Goal: Task Accomplishment & Management: Use online tool/utility

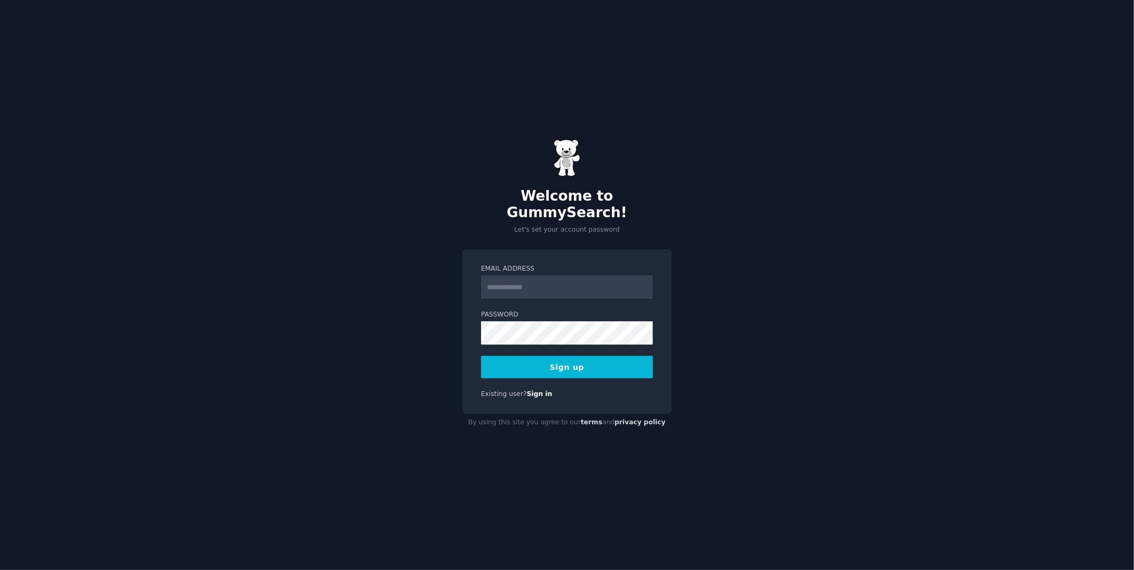
click at [586, 279] on input "Email Address" at bounding box center [567, 286] width 172 height 23
type input "**********"
click at [582, 356] on button "Sign up" at bounding box center [567, 367] width 172 height 22
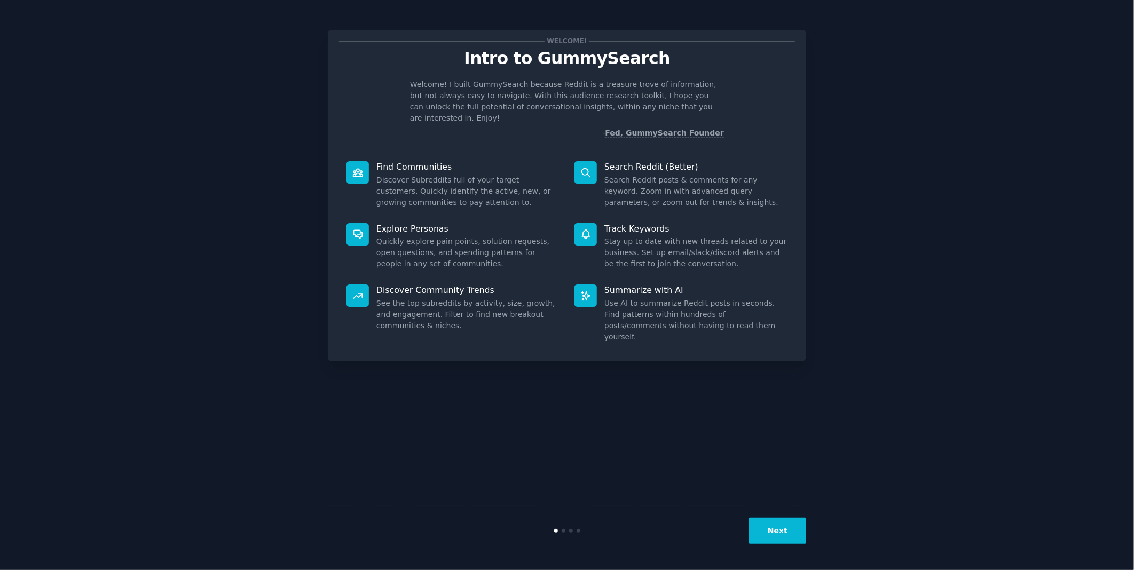
click at [770, 534] on button "Next" at bounding box center [777, 531] width 57 height 26
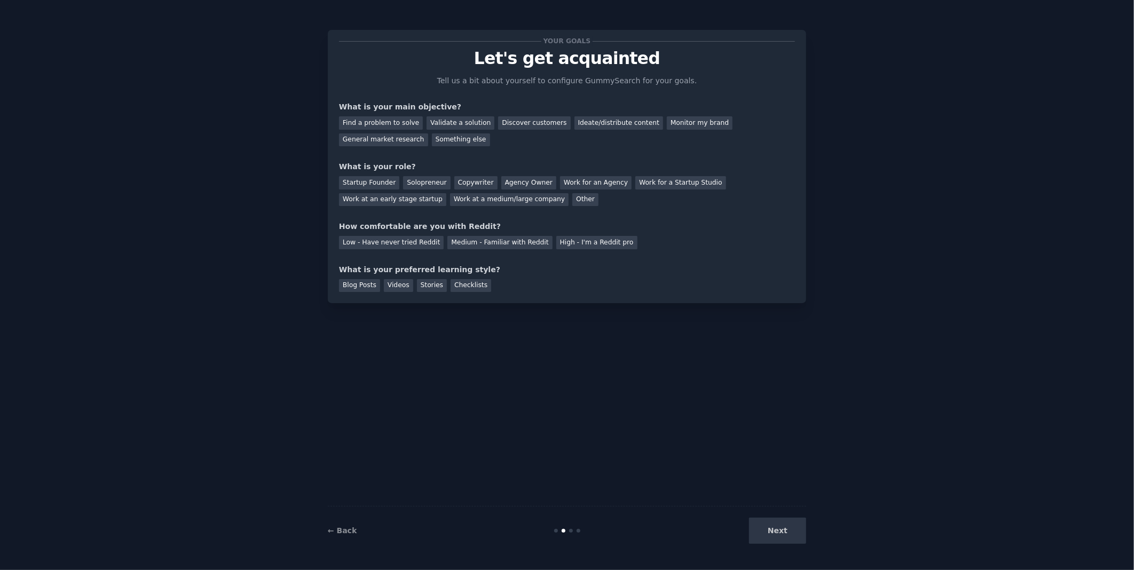
click at [778, 531] on div "Next" at bounding box center [726, 531] width 160 height 26
click at [772, 532] on div "Next" at bounding box center [726, 531] width 160 height 26
drag, startPoint x: 577, startPoint y: 531, endPoint x: 469, endPoint y: 536, distance: 108.5
click at [469, 536] on div "← Back Next" at bounding box center [567, 530] width 478 height 49
click at [793, 532] on div "Next" at bounding box center [726, 531] width 160 height 26
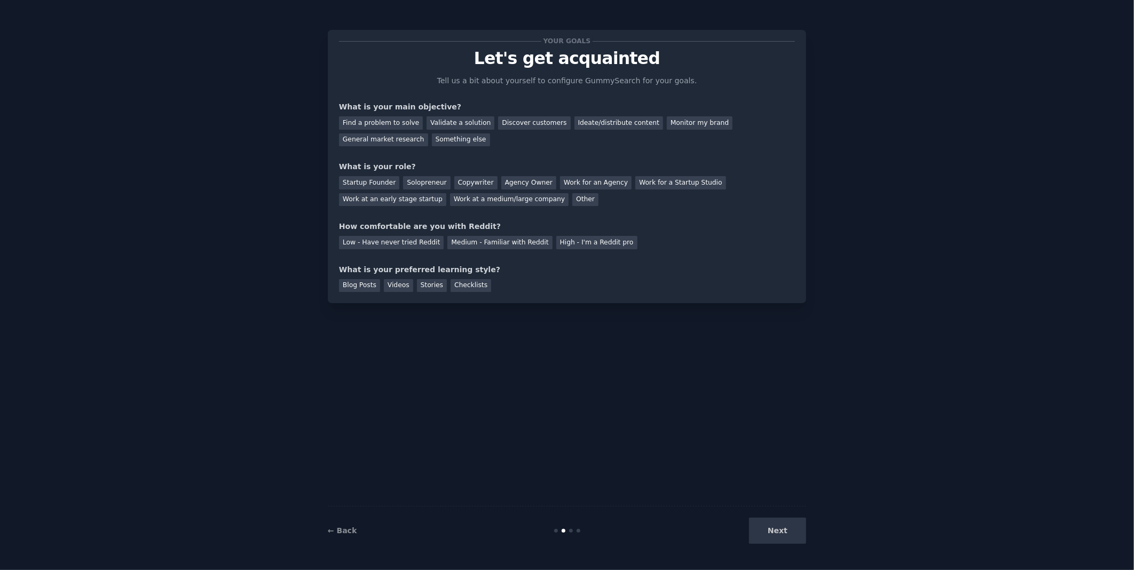
click at [780, 526] on div "Next" at bounding box center [726, 531] width 160 height 26
click at [609, 281] on div "Blog Posts Videos Stories Checklists" at bounding box center [567, 283] width 456 height 17
click at [672, 127] on div "Monitor my brand" at bounding box center [700, 122] width 66 height 13
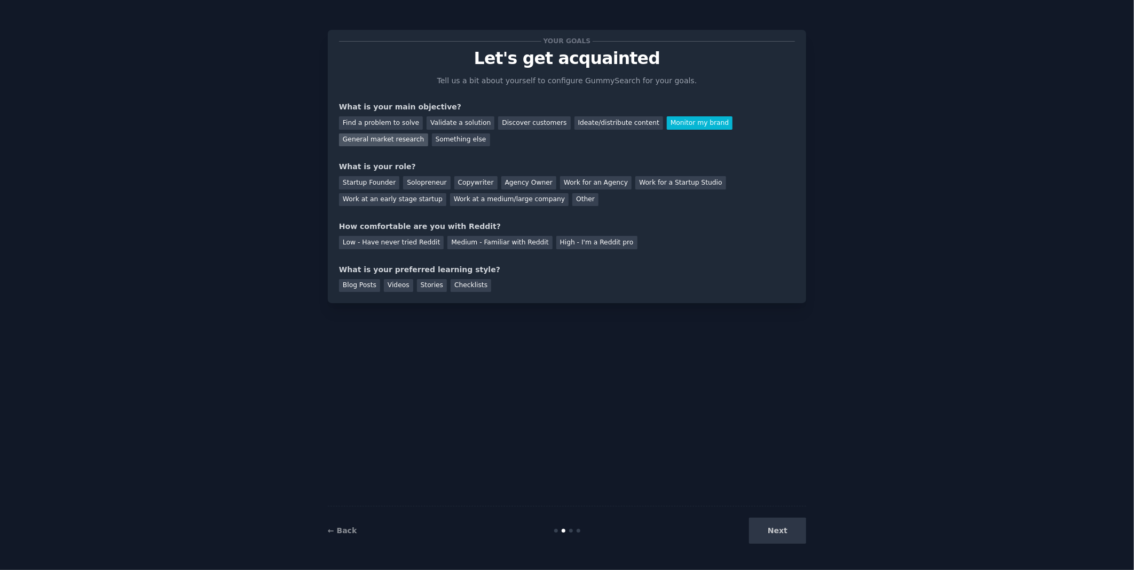
click at [428, 133] on div "General market research" at bounding box center [383, 139] width 89 height 13
click at [572, 195] on div "Other" at bounding box center [585, 199] width 26 height 13
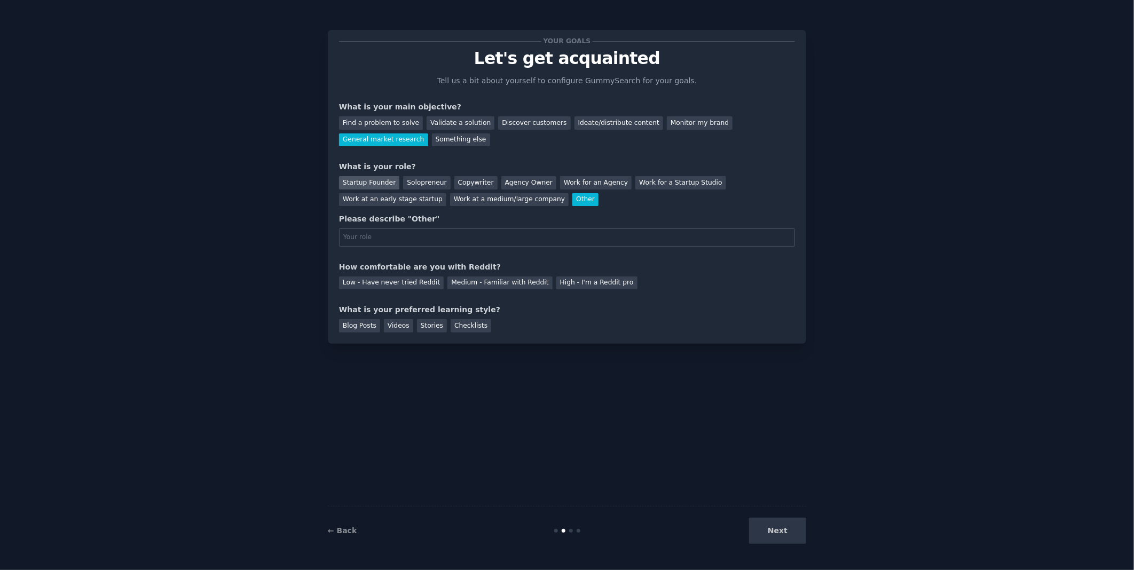
click at [376, 184] on div "Startup Founder" at bounding box center [369, 182] width 60 height 13
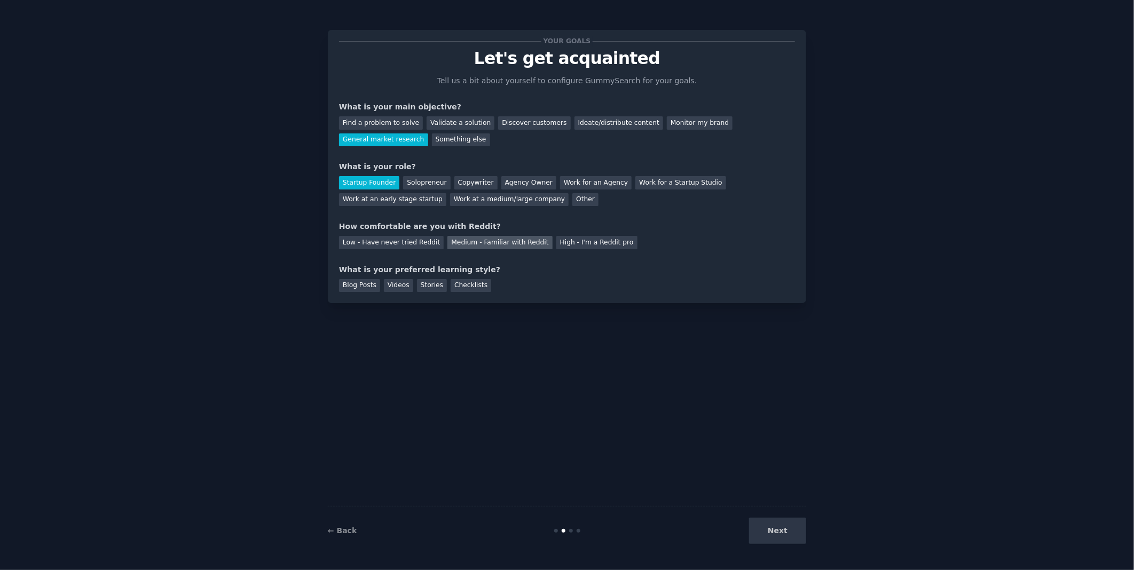
click at [499, 239] on div "Medium - Familiar with Reddit" at bounding box center [499, 242] width 105 height 13
click at [424, 281] on div "Stories" at bounding box center [432, 285] width 30 height 13
click at [370, 283] on div "Blog Posts" at bounding box center [359, 285] width 41 height 13
click at [792, 527] on button "Next" at bounding box center [777, 531] width 57 height 26
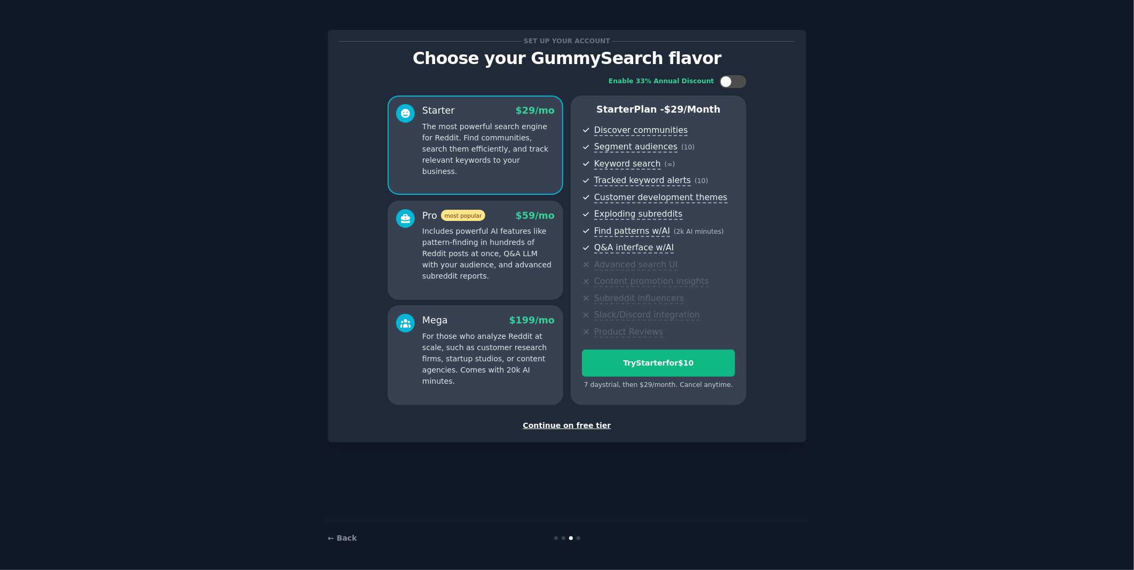
click at [592, 425] on div "Continue on free tier" at bounding box center [567, 425] width 456 height 11
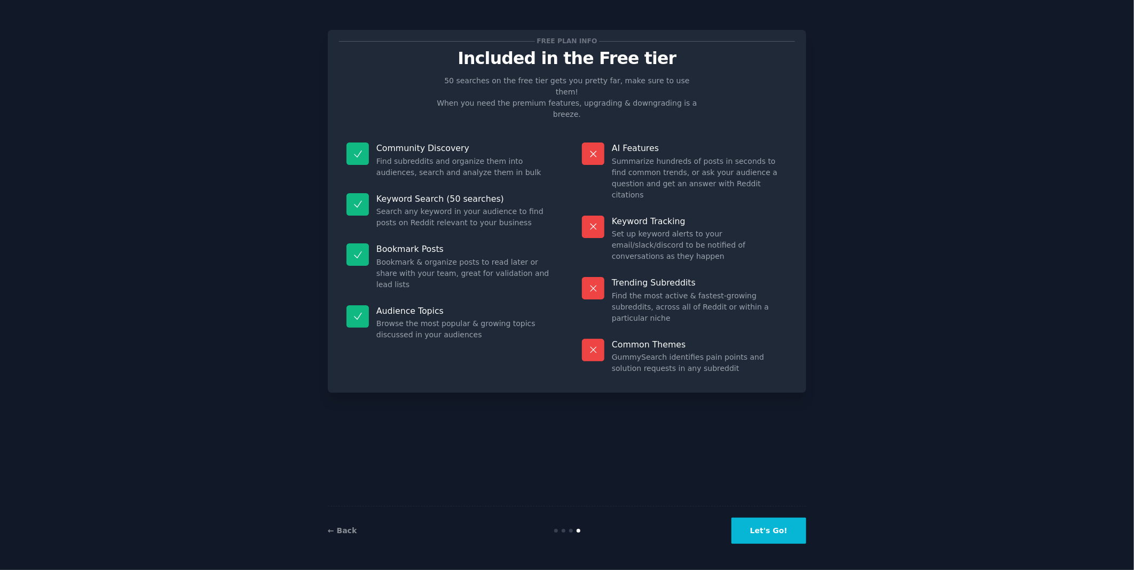
click at [783, 534] on button "Let's Go!" at bounding box center [768, 531] width 75 height 26
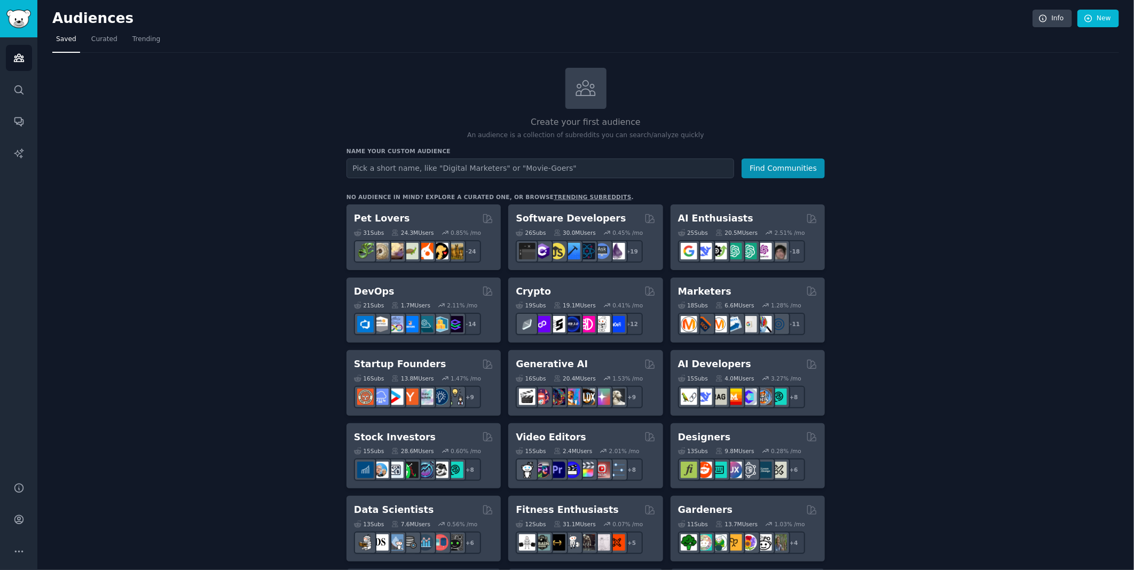
click at [586, 162] on input "text" at bounding box center [540, 169] width 388 height 20
type input "c"
type input "katseye"
click at [742, 159] on button "Find Communities" at bounding box center [783, 169] width 83 height 20
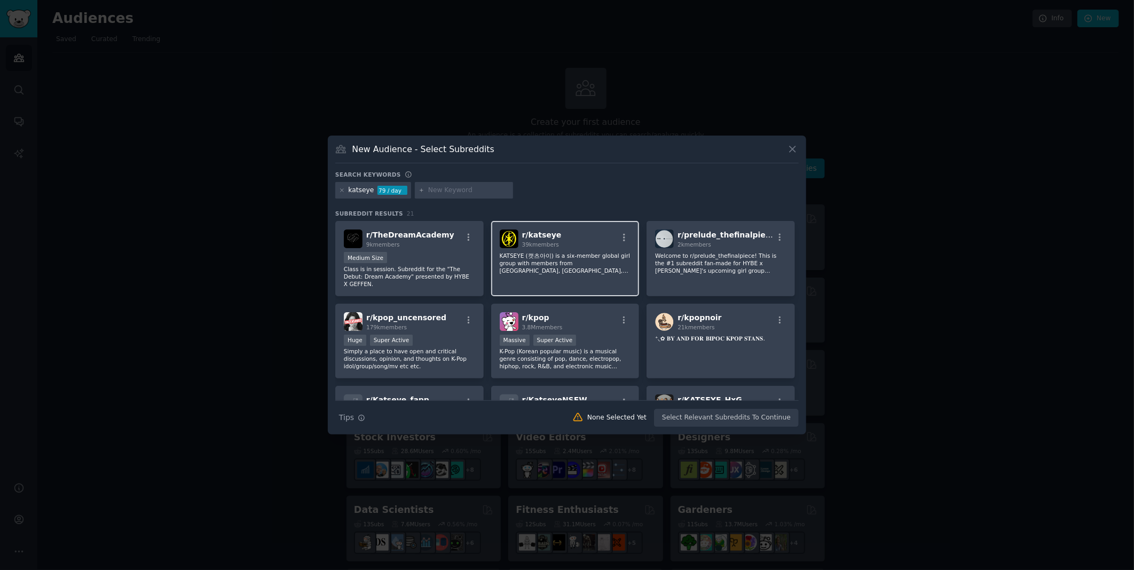
click at [542, 236] on span "r/ katseye" at bounding box center [542, 235] width 40 height 9
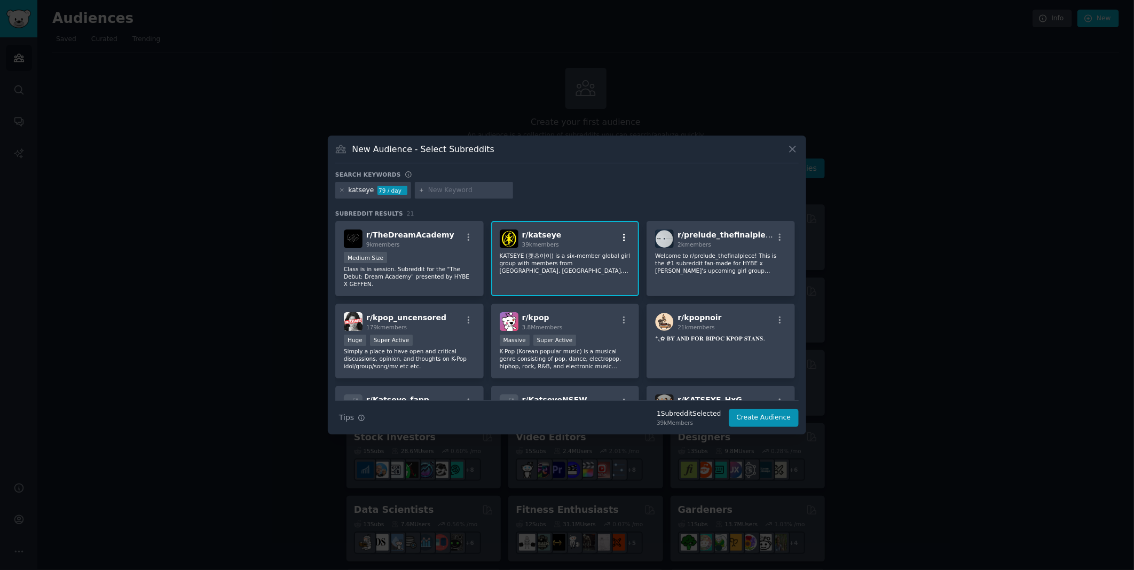
click at [621, 238] on icon "button" at bounding box center [624, 238] width 10 height 10
click at [766, 421] on button "Create Audience" at bounding box center [764, 418] width 70 height 18
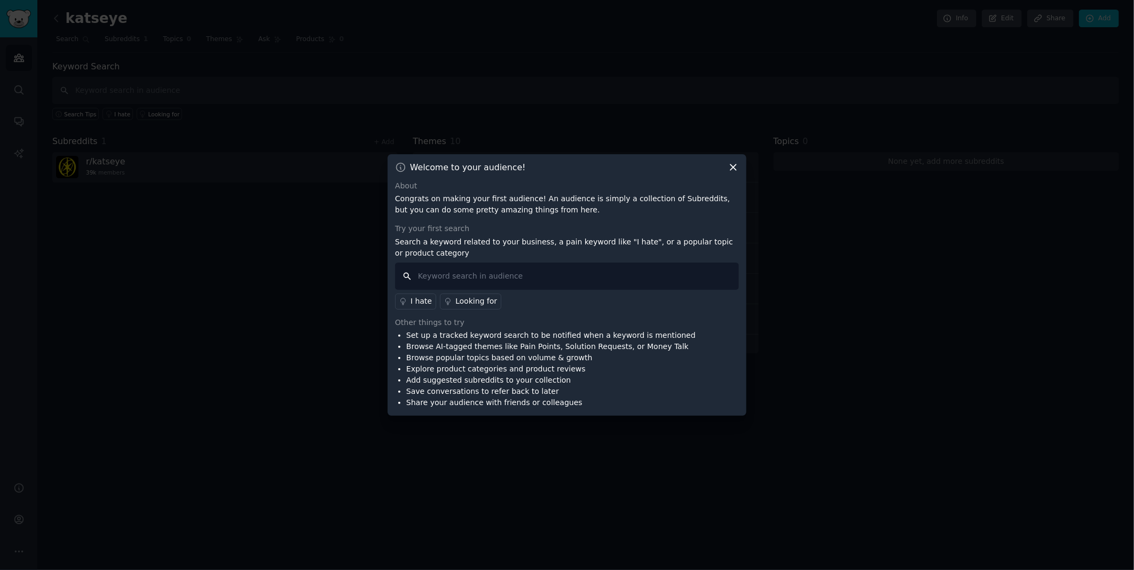
click at [477, 277] on input "text" at bounding box center [567, 276] width 344 height 27
click at [733, 166] on icon at bounding box center [733, 167] width 11 height 11
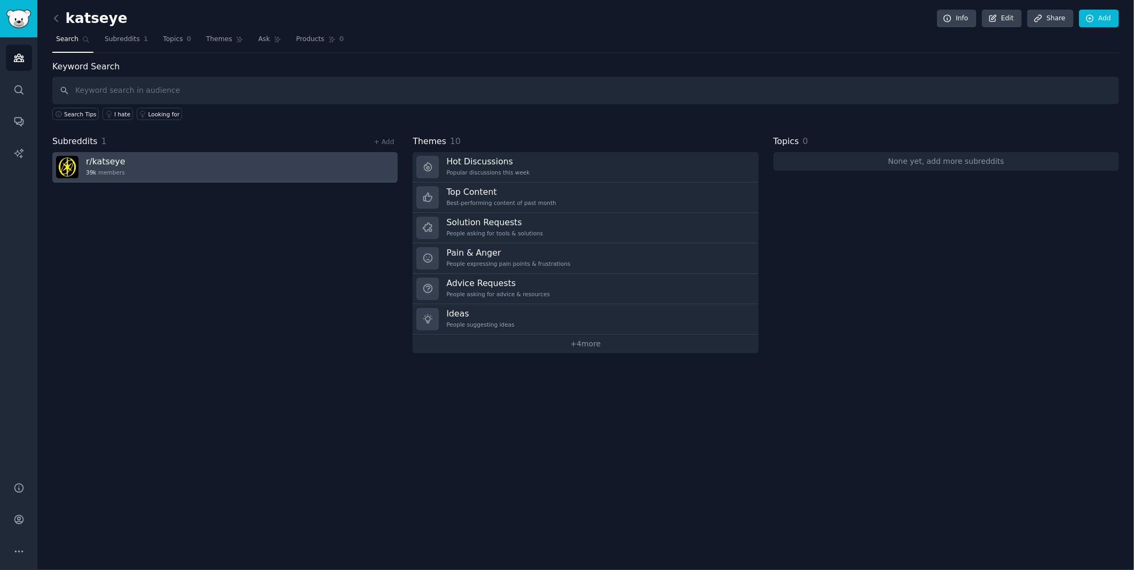
click at [105, 161] on h3 "r/ katseye" at bounding box center [105, 161] width 39 height 11
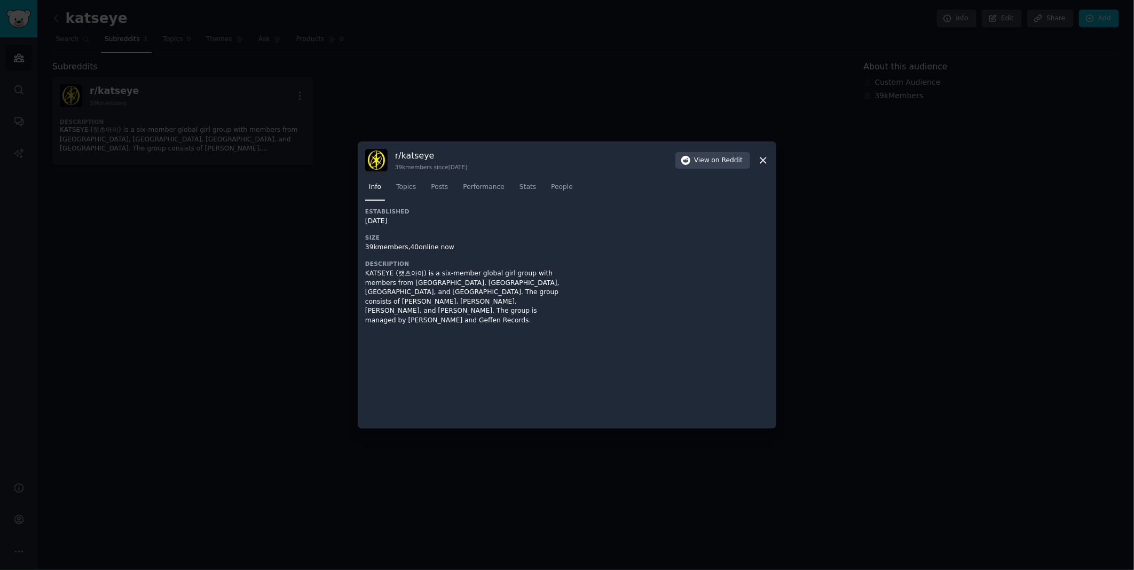
click at [764, 162] on icon at bounding box center [763, 160] width 6 height 6
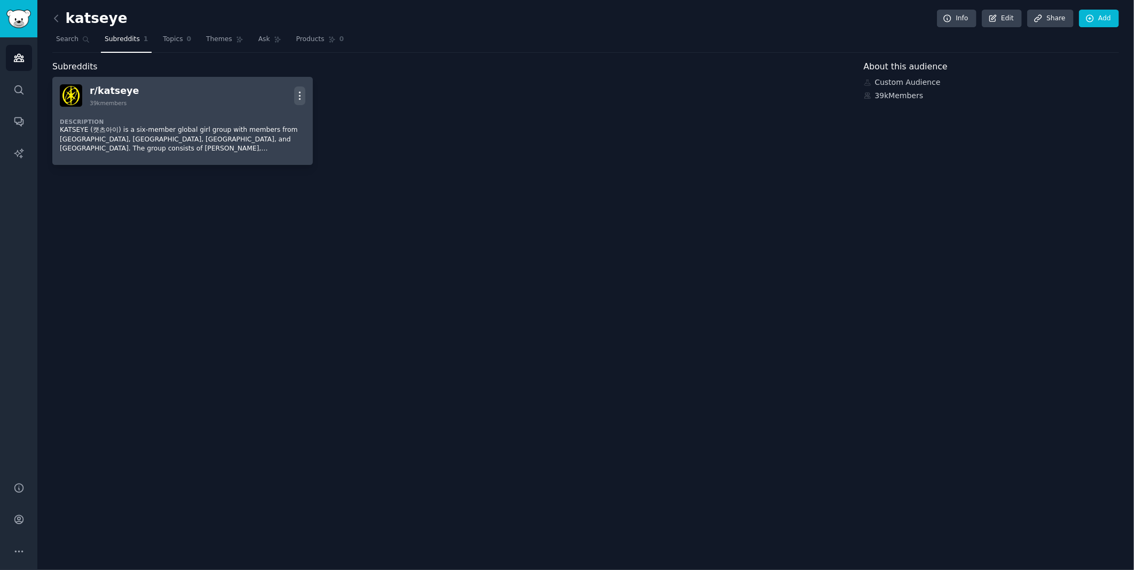
click at [301, 96] on icon "button" at bounding box center [299, 95] width 11 height 11
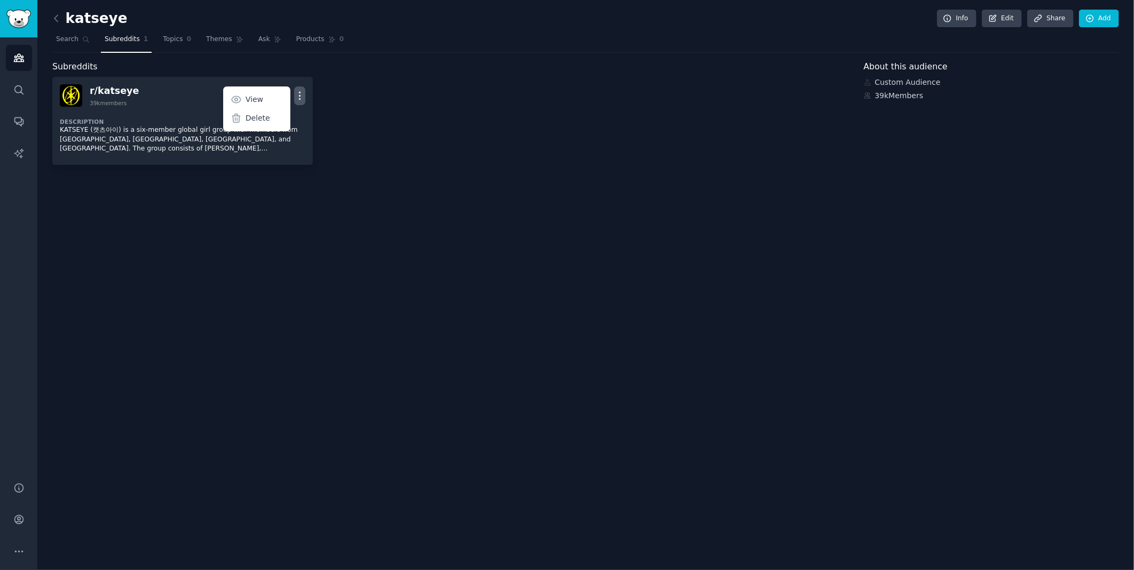
click at [219, 240] on div "katseye Info Edit Share Add Search Subreddits 1 Topics 0 Themes Ask Products 0 …" at bounding box center [585, 285] width 1097 height 570
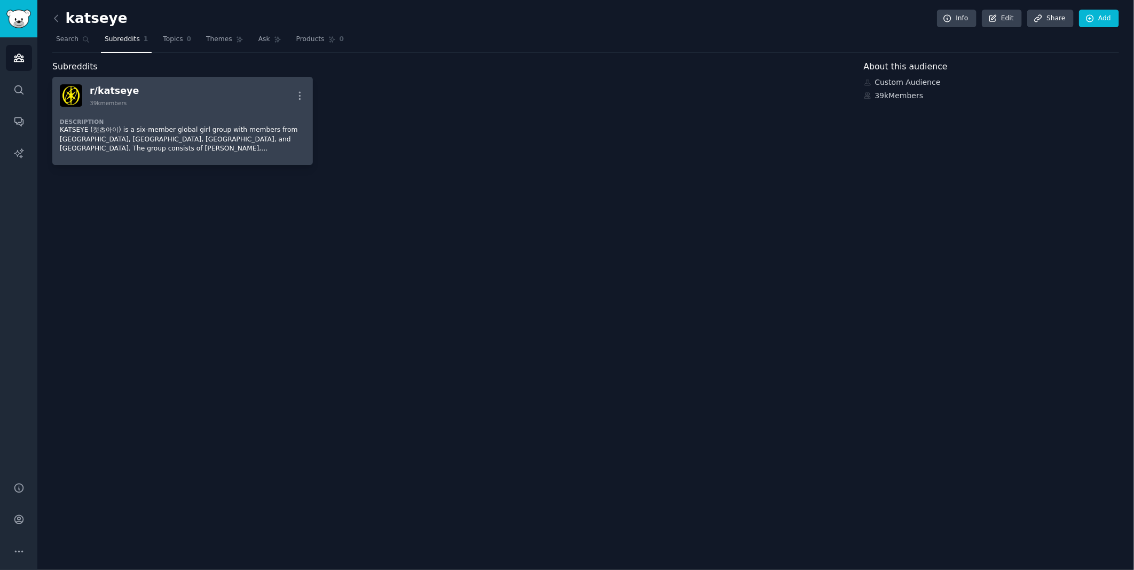
click at [200, 133] on p "KATSEYE (캣츠아이) is a six-member global girl group with members from [GEOGRAPHIC_…" at bounding box center [183, 139] width 246 height 28
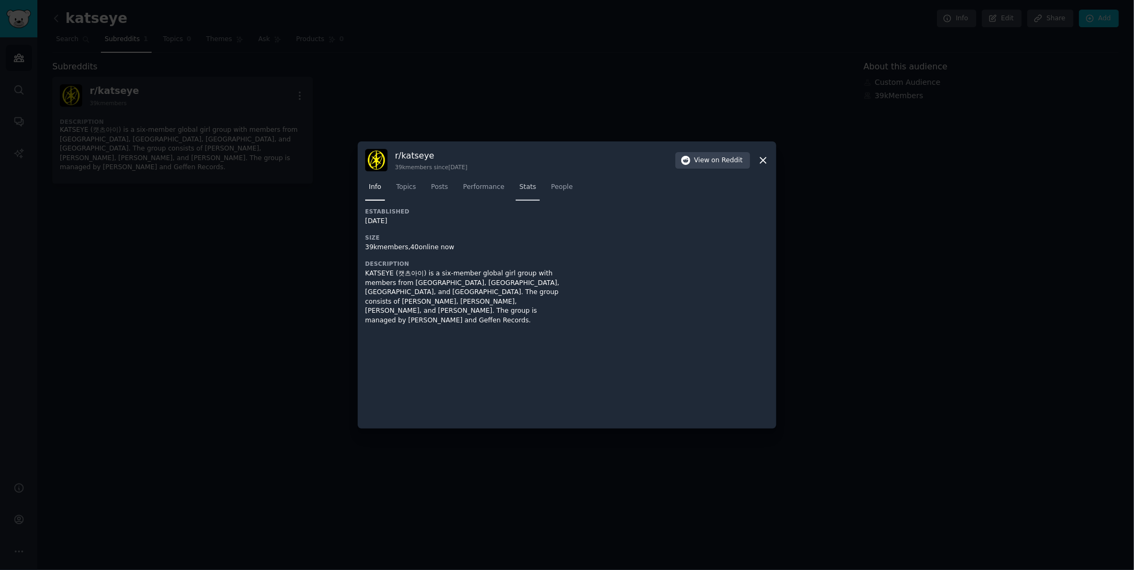
click at [522, 187] on span "Stats" at bounding box center [527, 188] width 17 height 10
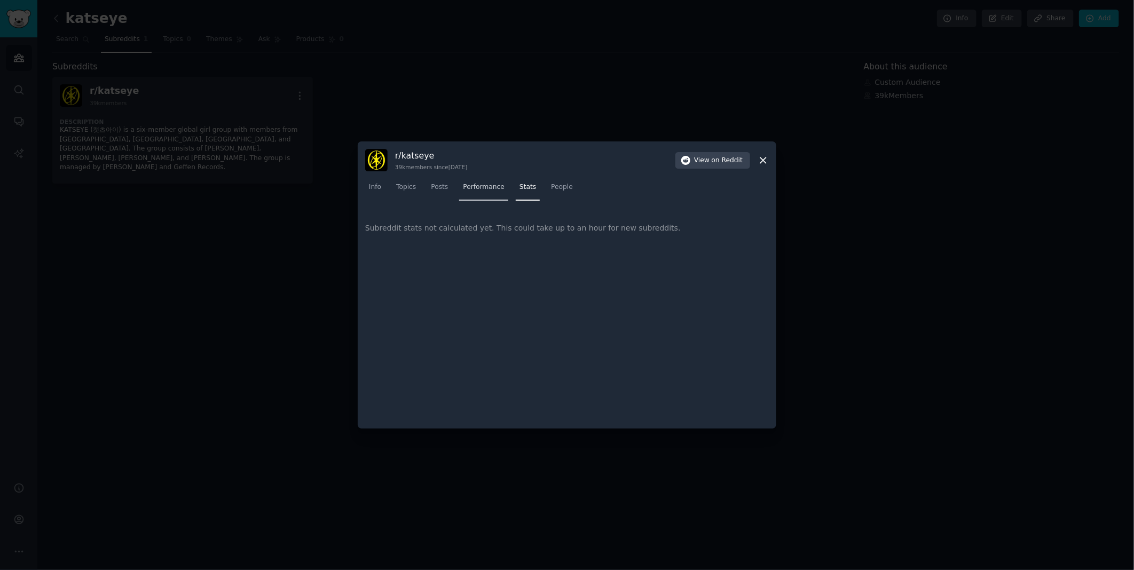
click at [483, 184] on span "Performance" at bounding box center [484, 188] width 42 height 10
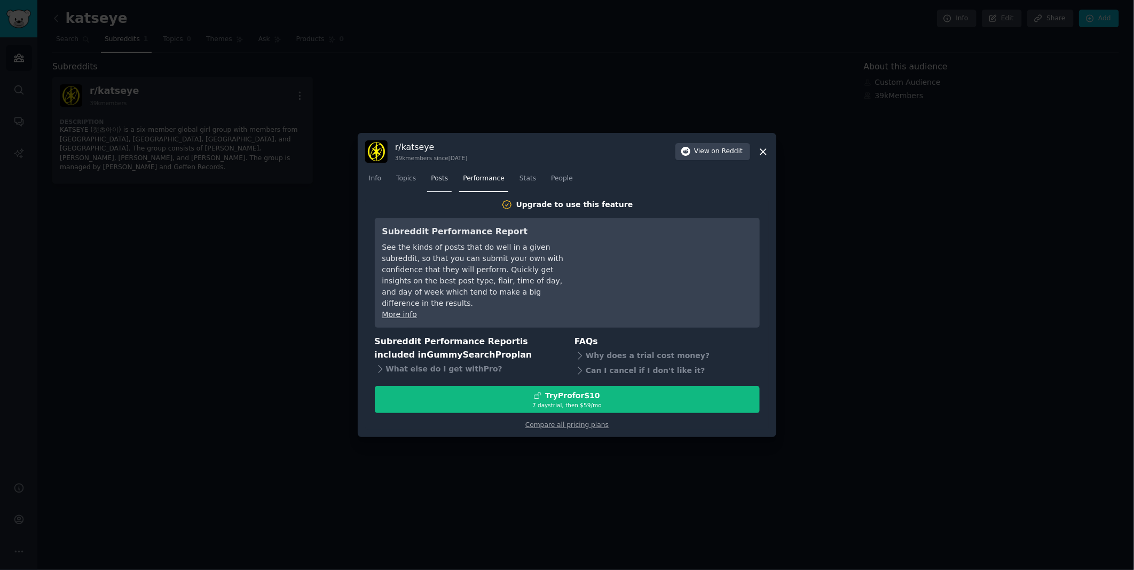
click at [441, 184] on span "Posts" at bounding box center [439, 179] width 17 height 10
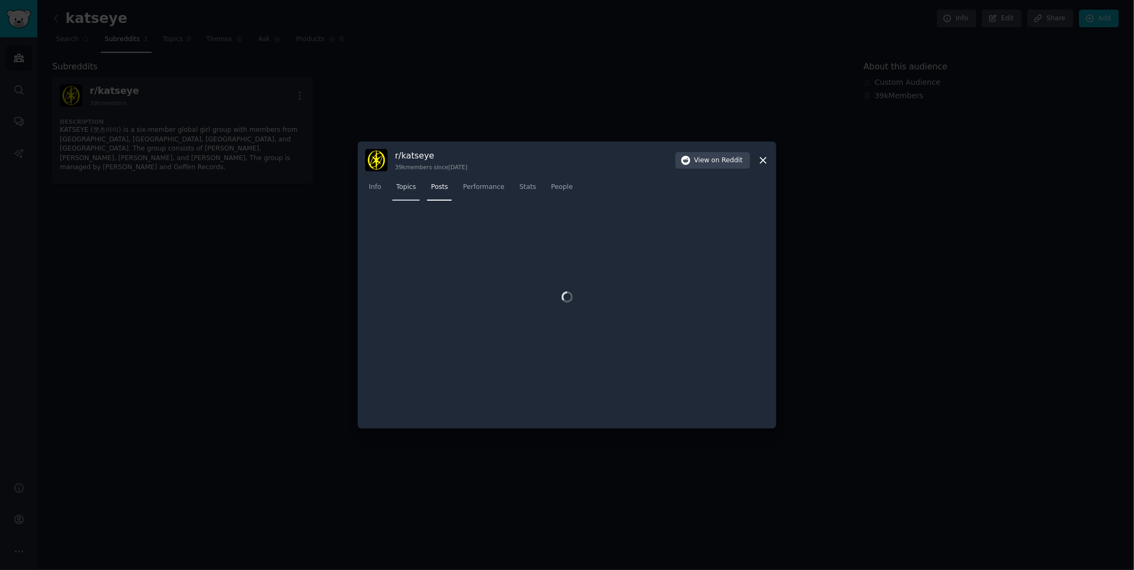
click at [406, 188] on span "Topics" at bounding box center [406, 188] width 20 height 10
click at [551, 186] on span "People" at bounding box center [562, 188] width 22 height 10
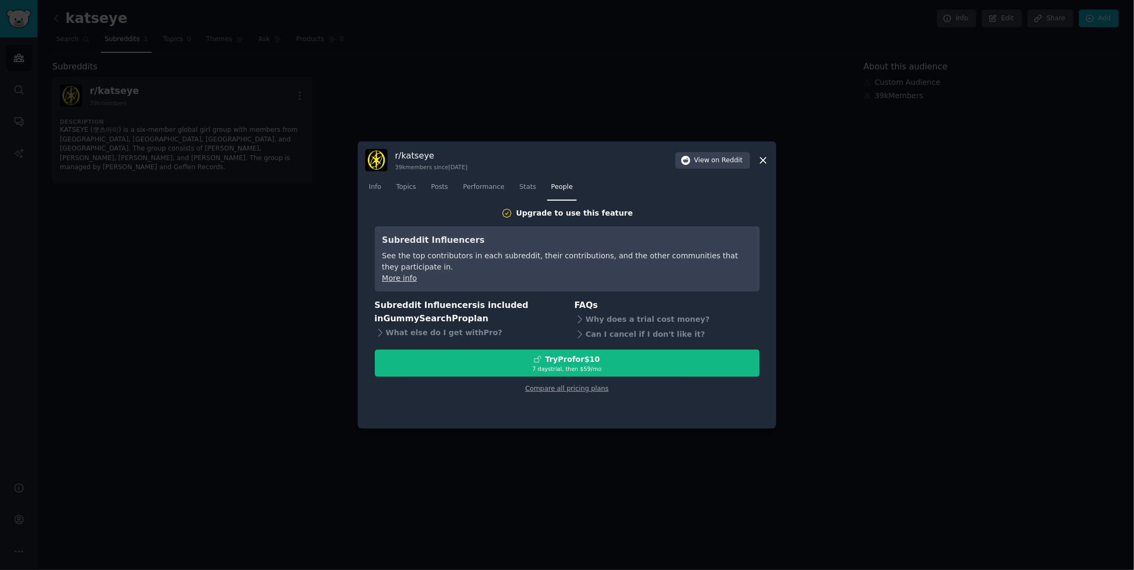
click at [766, 159] on icon at bounding box center [763, 160] width 11 height 11
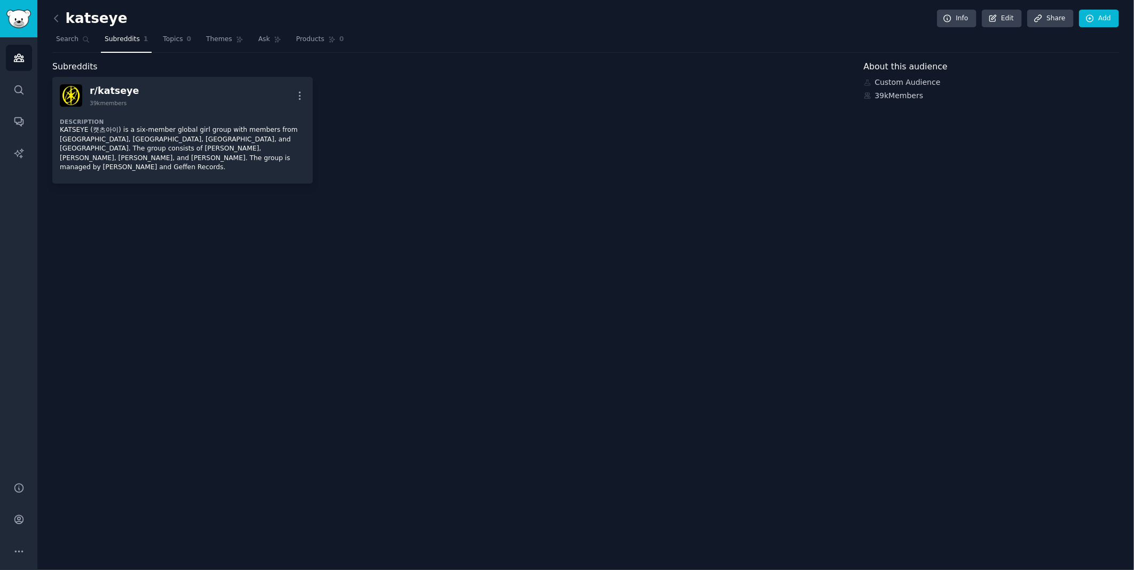
click at [350, 263] on div "katseye Info Edit Share Add Search Subreddits 1 Topics 0 Themes Ask Products 0 …" at bounding box center [585, 285] width 1097 height 570
click at [26, 93] on link "Search" at bounding box center [19, 90] width 26 height 26
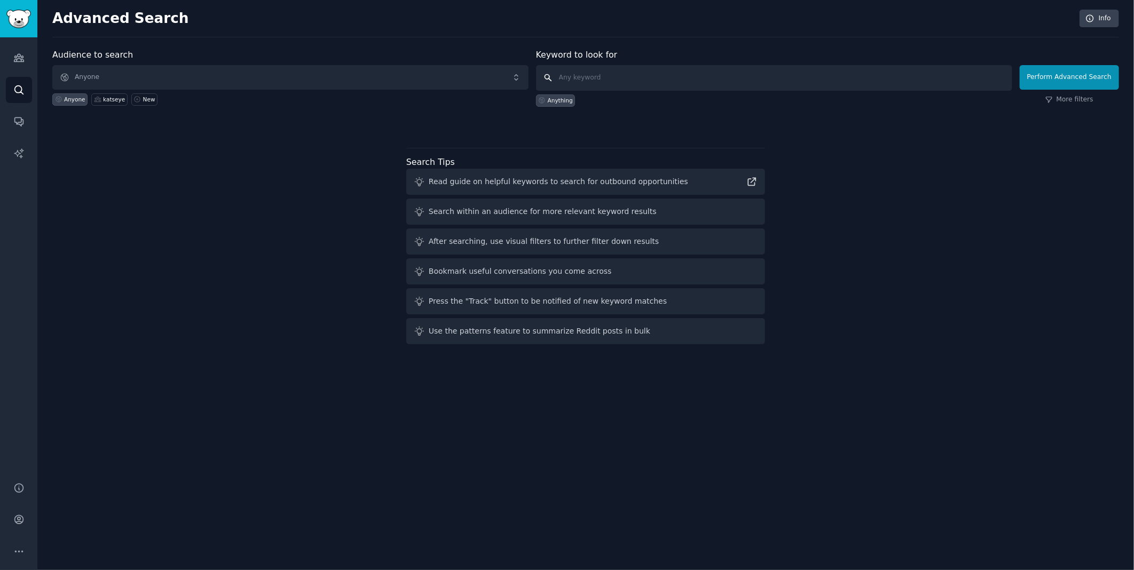
click at [637, 77] on input "text" at bounding box center [774, 78] width 476 height 26
type input "katseye"
click button "Perform Advanced Search" at bounding box center [1069, 77] width 99 height 25
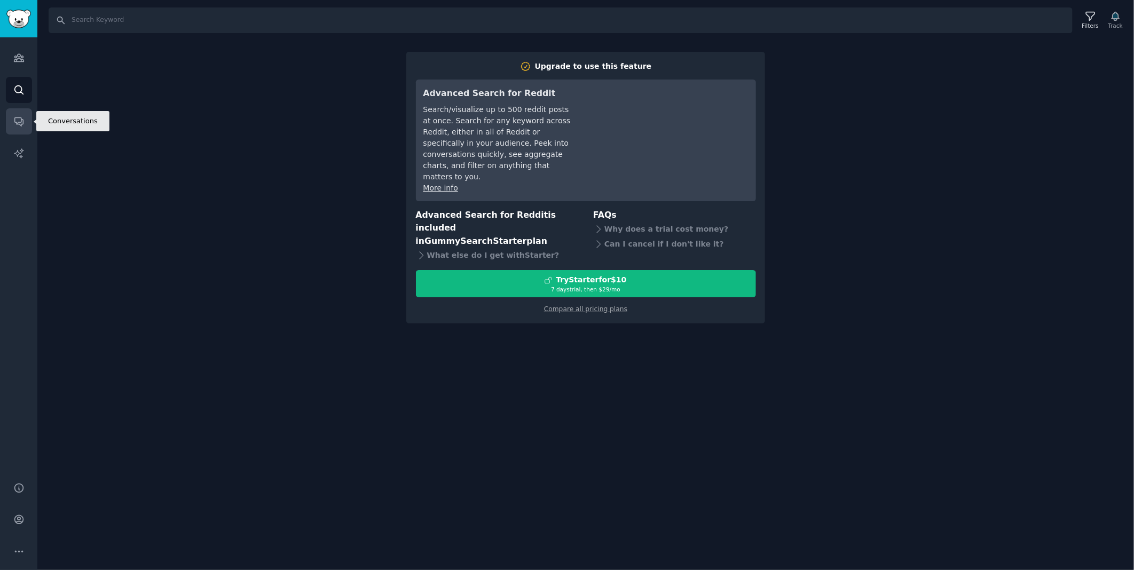
click at [19, 125] on icon "Sidebar" at bounding box center [18, 122] width 9 height 9
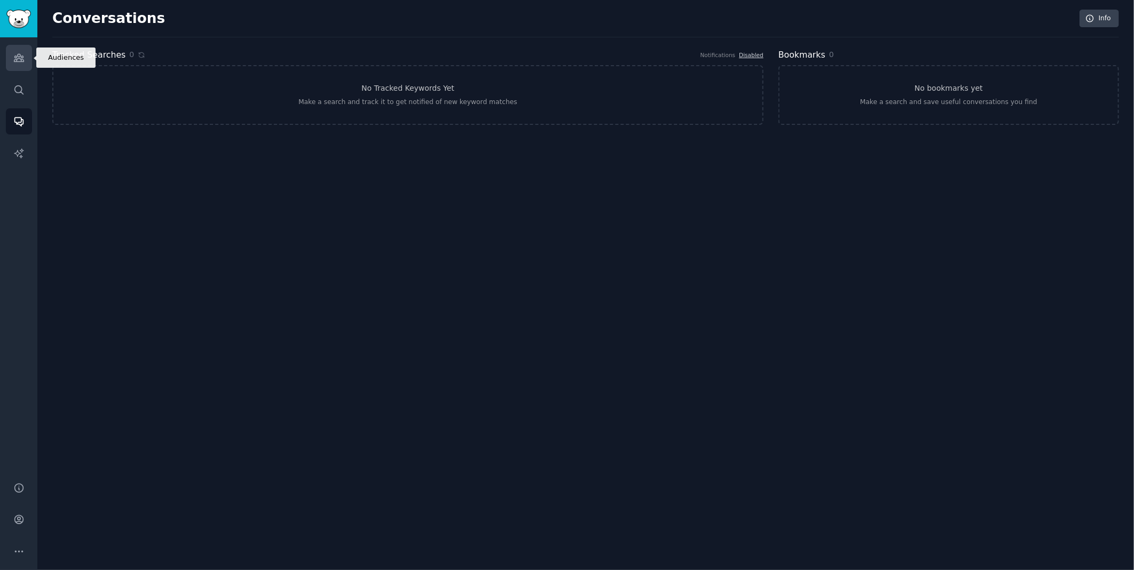
click at [18, 62] on icon "Sidebar" at bounding box center [18, 57] width 11 height 11
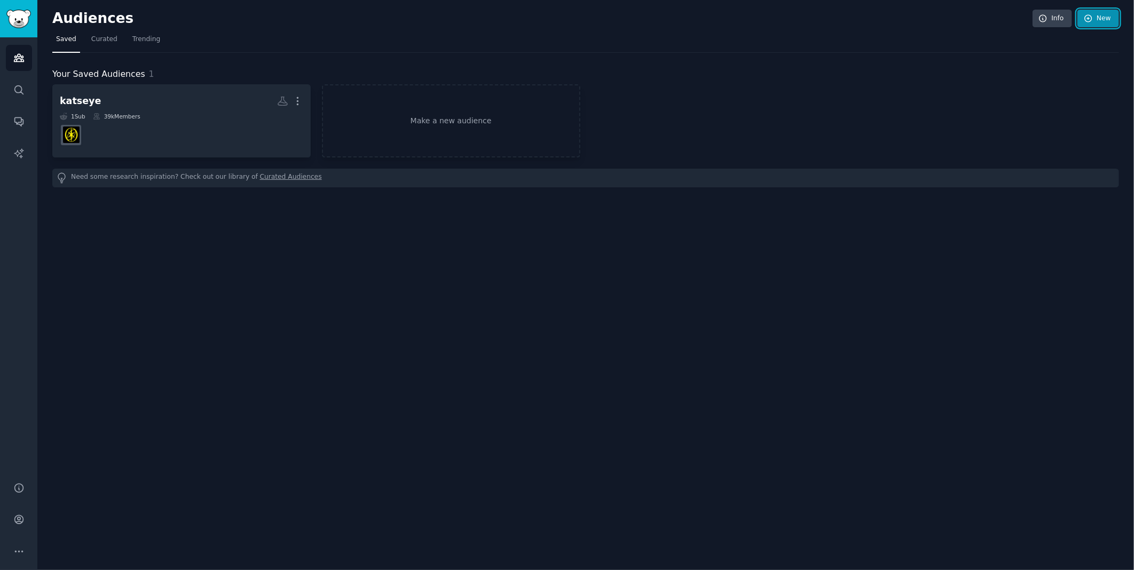
click at [1099, 20] on link "New" at bounding box center [1098, 19] width 42 height 18
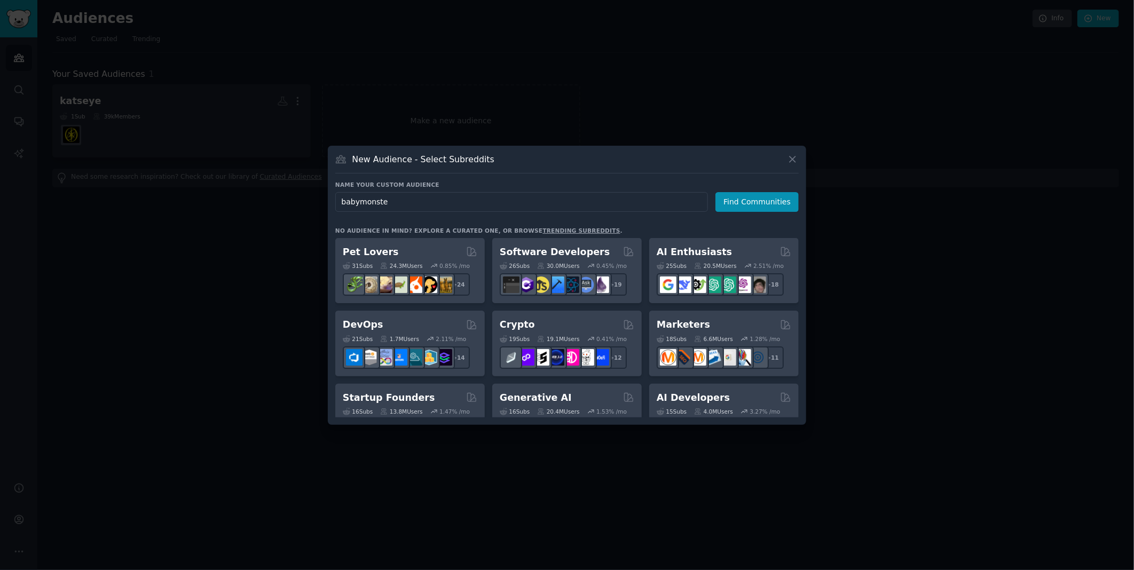
type input "babymonster"
click button "Find Communities" at bounding box center [756, 202] width 83 height 20
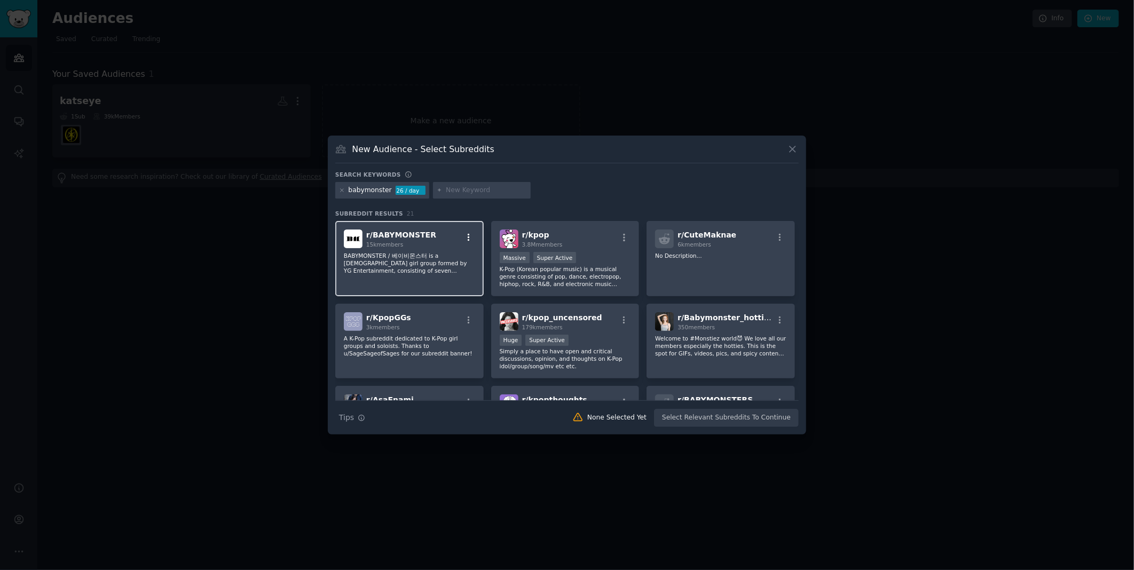
click at [467, 235] on icon "button" at bounding box center [469, 238] width 10 height 10
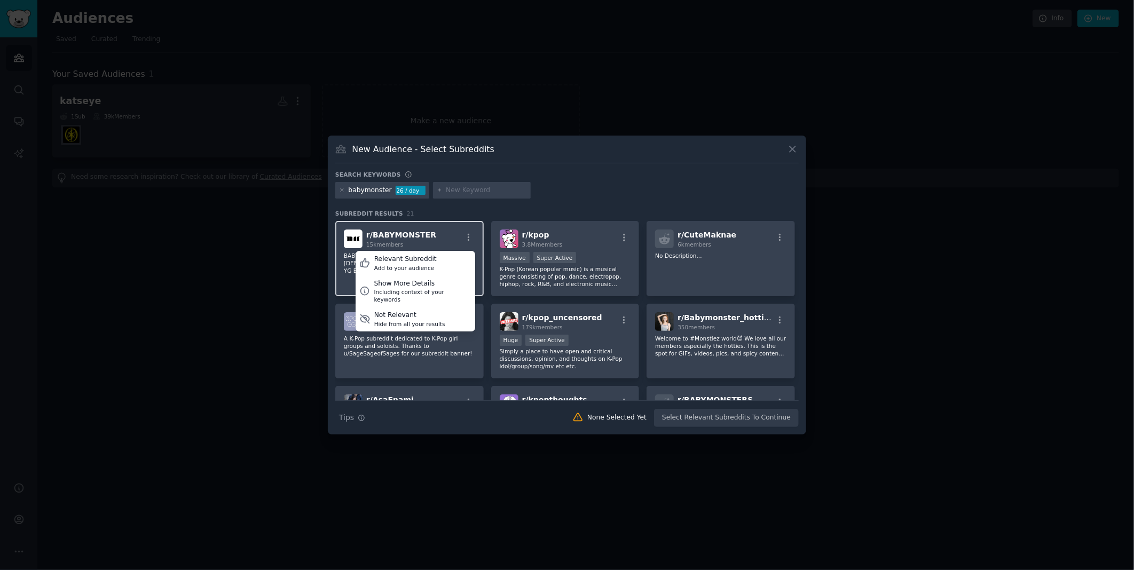
click at [435, 235] on div "r/ BABYMONSTER 15k members Relevant Subreddit Add to your audience Show More De…" at bounding box center [409, 239] width 131 height 19
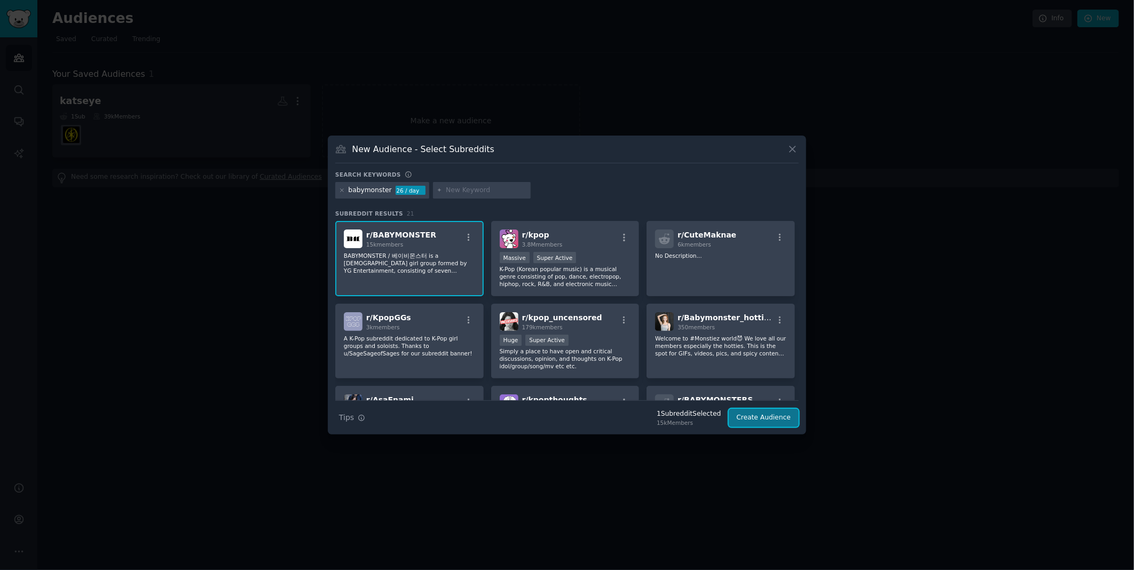
click at [770, 415] on button "Create Audience" at bounding box center [764, 418] width 70 height 18
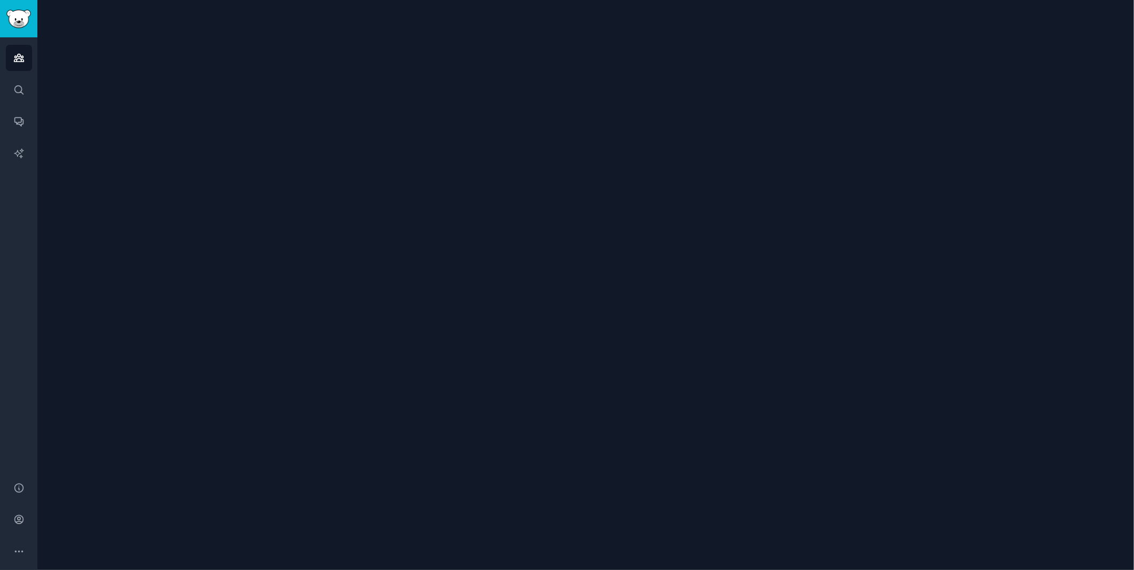
click at [598, 252] on div at bounding box center [585, 285] width 1097 height 570
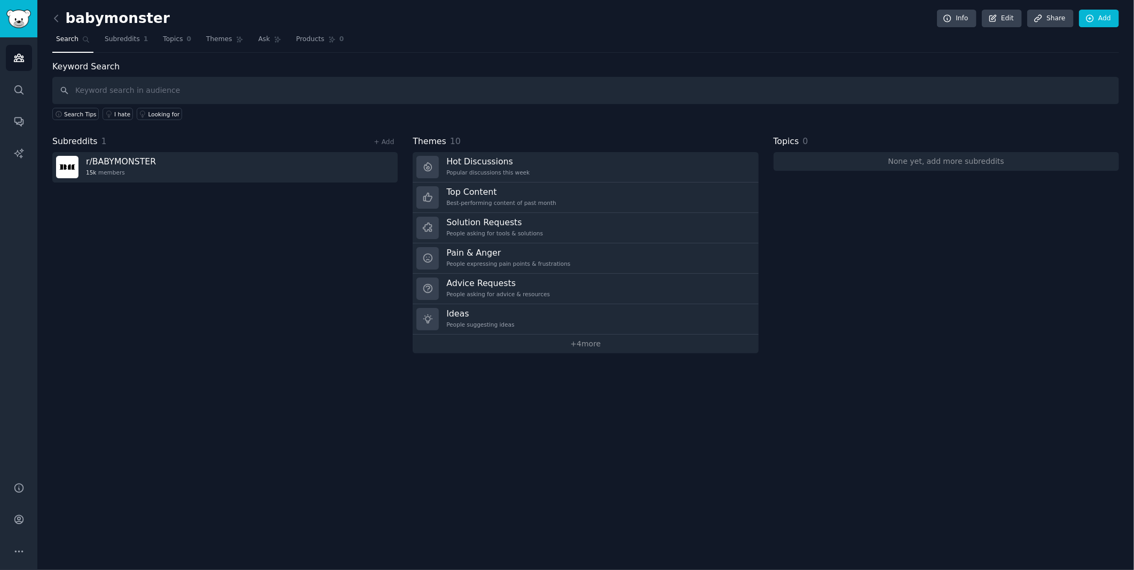
click at [223, 274] on div "Subreddits 1 + Add r/ BABYMONSTER 15k members" at bounding box center [224, 244] width 345 height 218
click at [283, 314] on div "Subreddits 1 + Add r/ BABYMONSTER 15k members" at bounding box center [224, 244] width 345 height 218
click at [21, 57] on icon "Sidebar" at bounding box center [19, 57] width 10 height 7
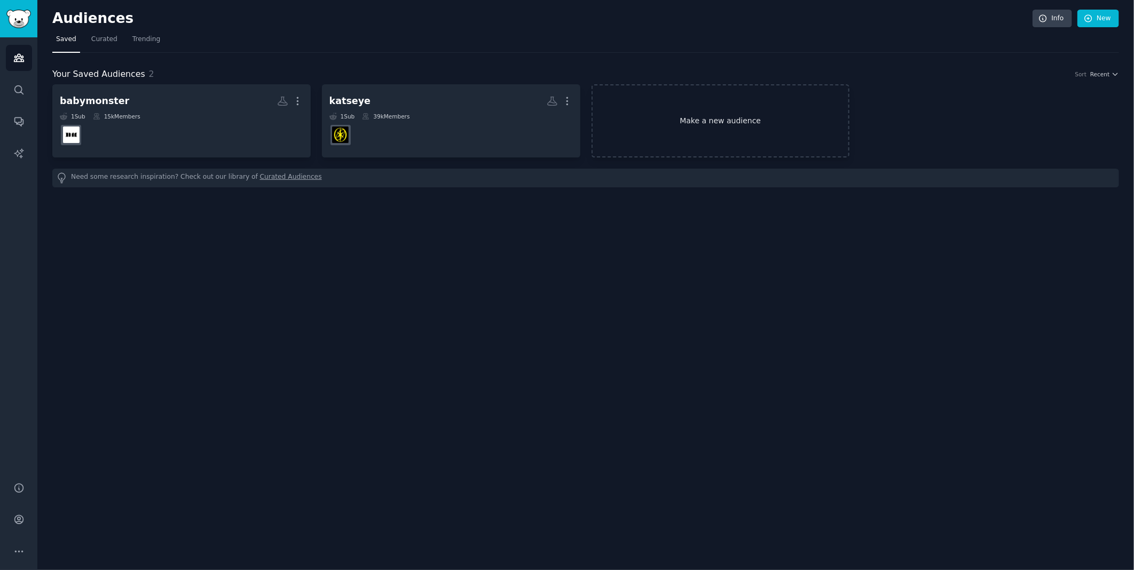
click at [721, 125] on link "Make a new audience" at bounding box center [721, 120] width 258 height 73
